Goal: Check status: Check status

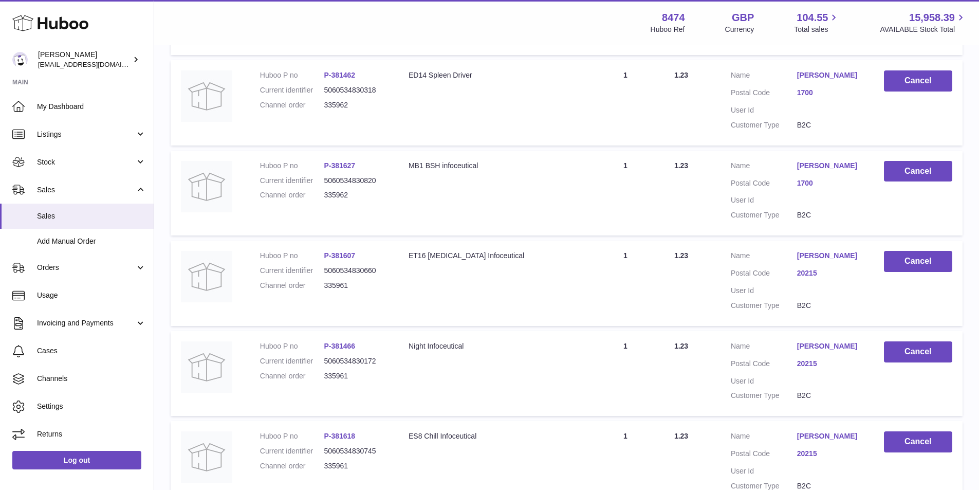
scroll to position [514, 0]
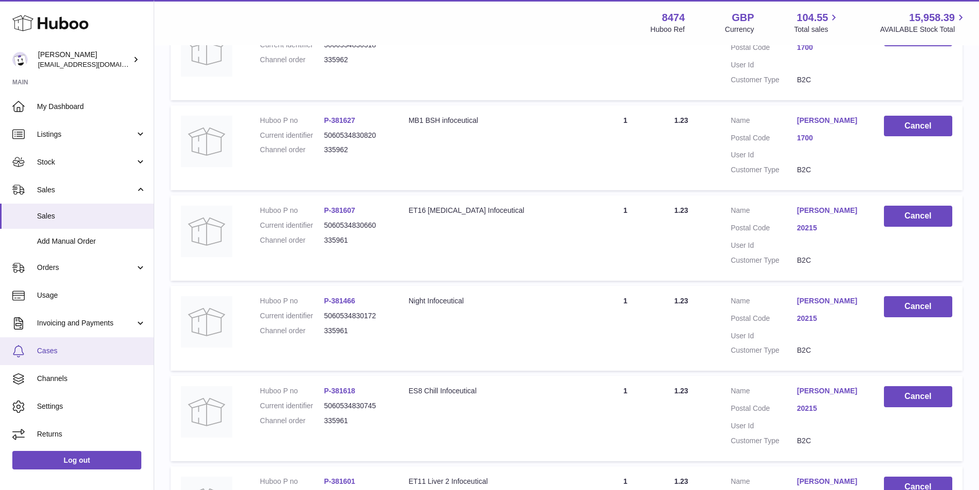
click at [52, 350] on span "Cases" at bounding box center [91, 351] width 109 height 10
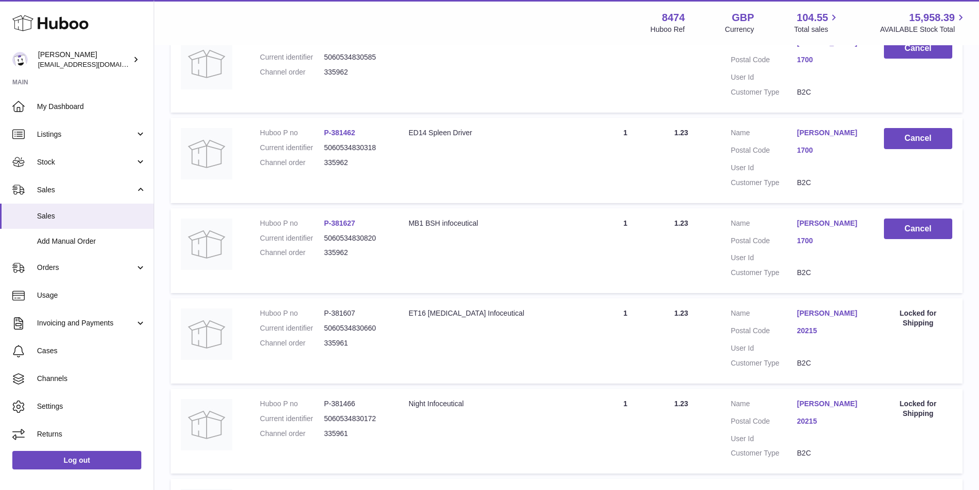
scroll to position [462, 0]
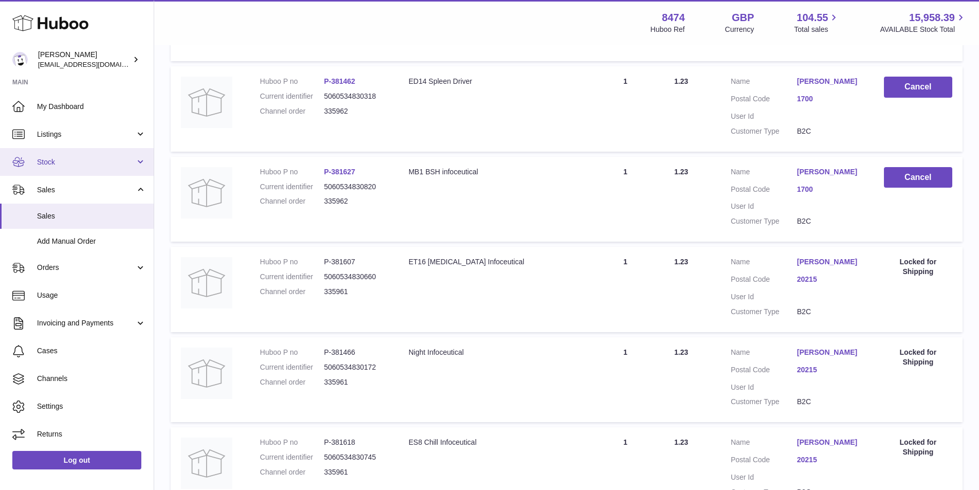
click at [50, 159] on span "Stock" at bounding box center [86, 162] width 98 height 10
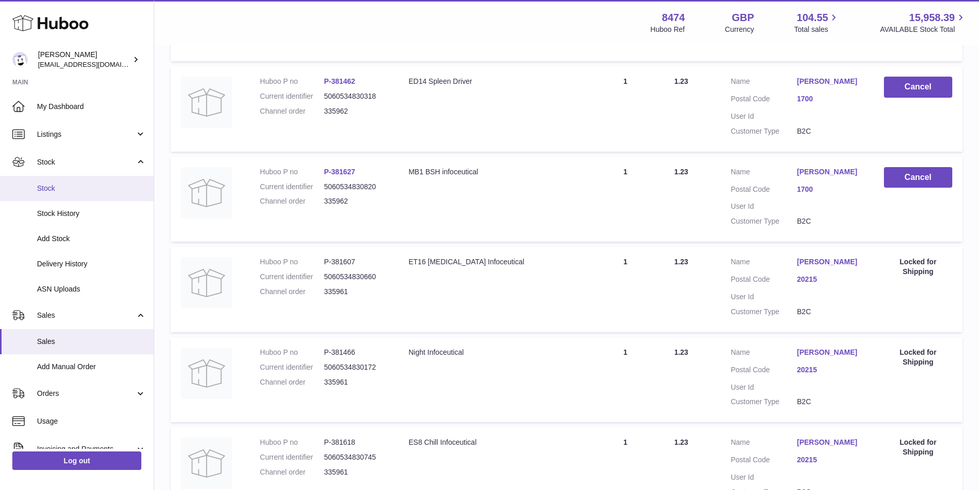
click at [50, 187] on span "Stock" at bounding box center [91, 188] width 109 height 10
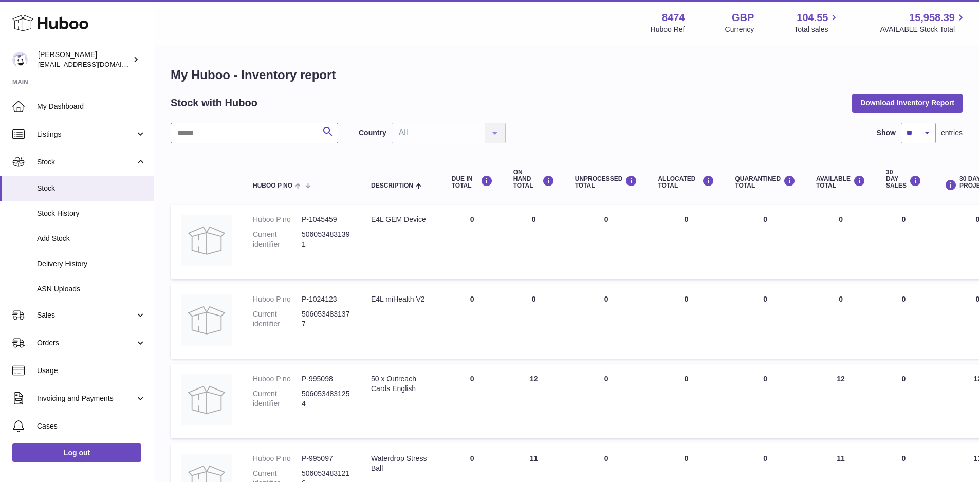
click at [224, 135] on input "text" at bounding box center [254, 133] width 167 height 21
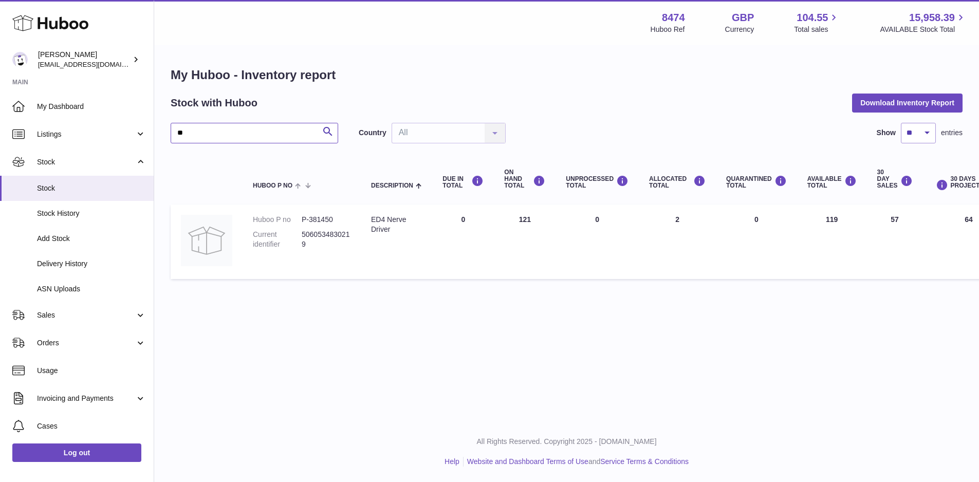
type input "*"
type input "***"
click at [46, 187] on span "Stock" at bounding box center [91, 188] width 109 height 10
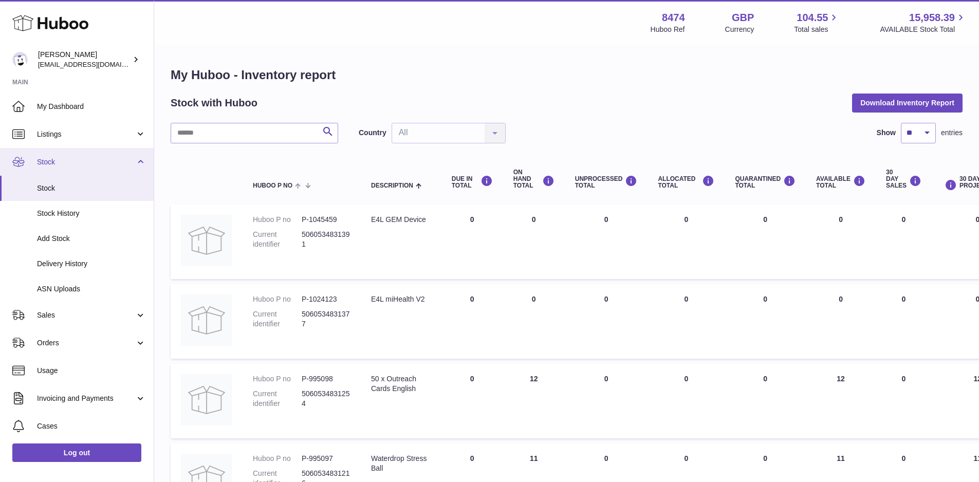
click at [139, 161] on link "Stock" at bounding box center [77, 162] width 154 height 28
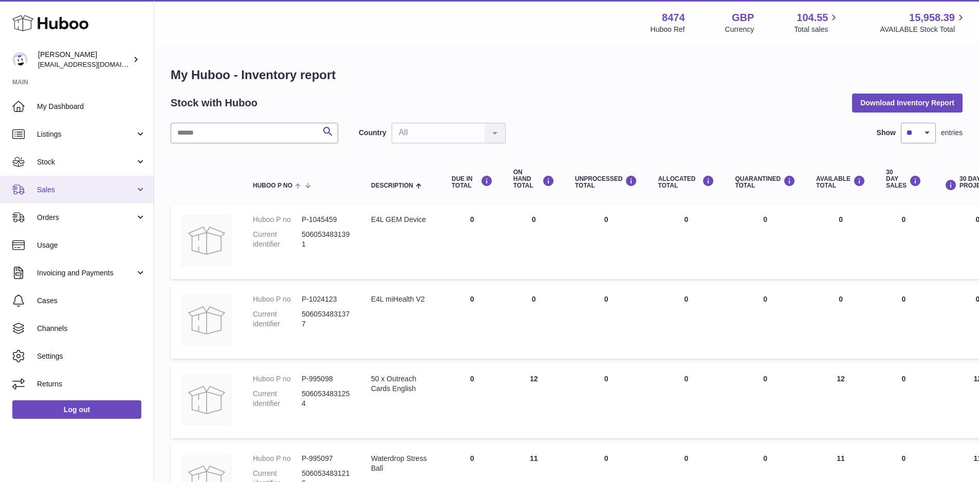
click at [54, 191] on span "Sales" at bounding box center [86, 190] width 98 height 10
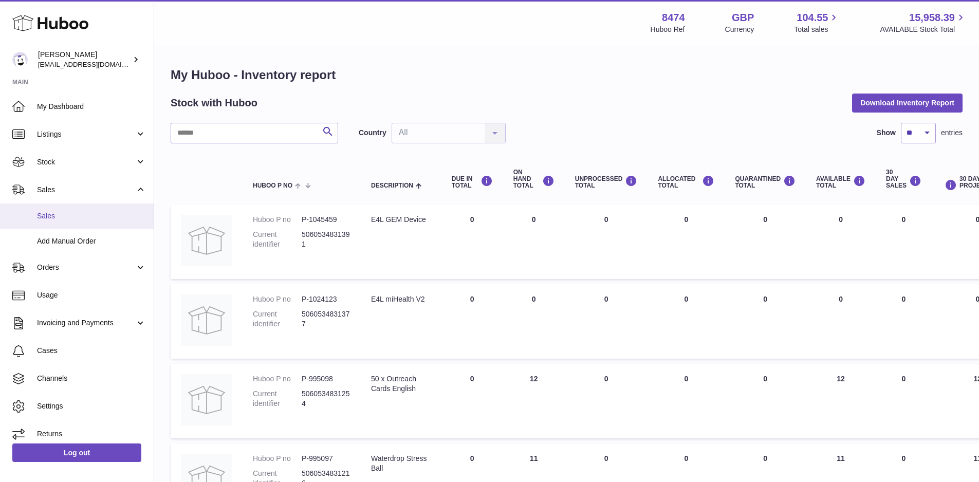
click at [54, 215] on span "Sales" at bounding box center [91, 216] width 109 height 10
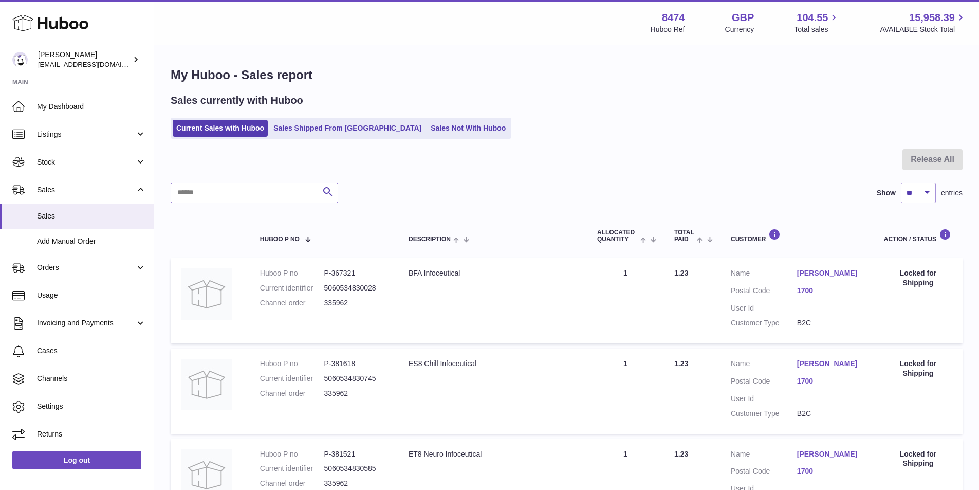
click at [230, 195] on input "text" at bounding box center [254, 192] width 167 height 21
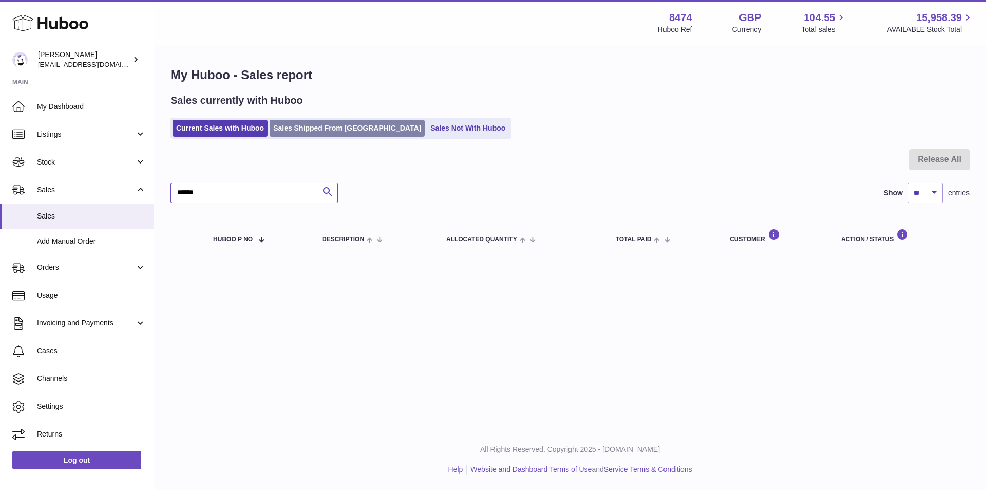
type input "******"
click at [305, 122] on link "Sales Shipped From [GEOGRAPHIC_DATA]" at bounding box center [347, 128] width 155 height 17
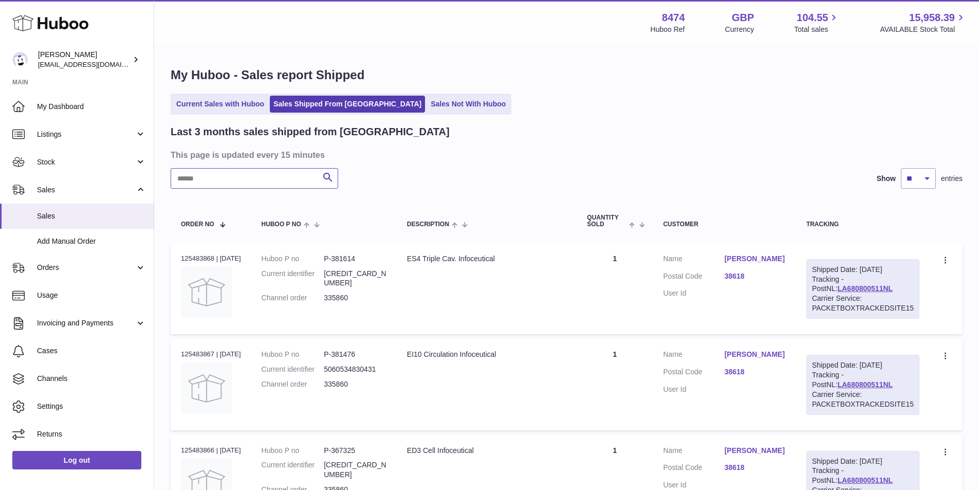
click at [211, 187] on input "text" at bounding box center [254, 178] width 167 height 21
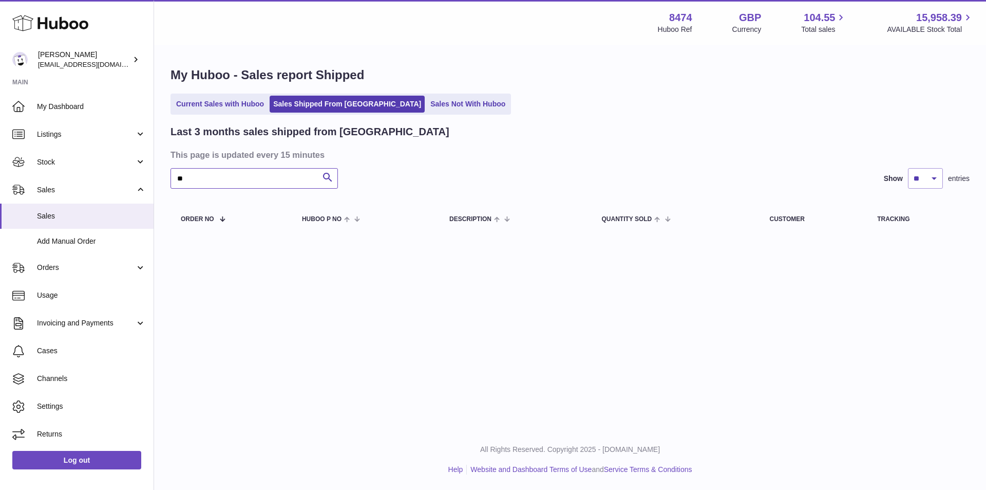
type input "*"
